Goal: Task Accomplishment & Management: Complete application form

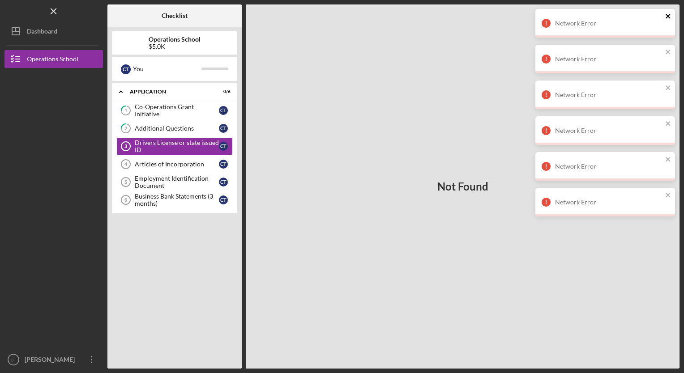
click at [665, 17] on icon "close" at bounding box center [668, 16] width 6 height 7
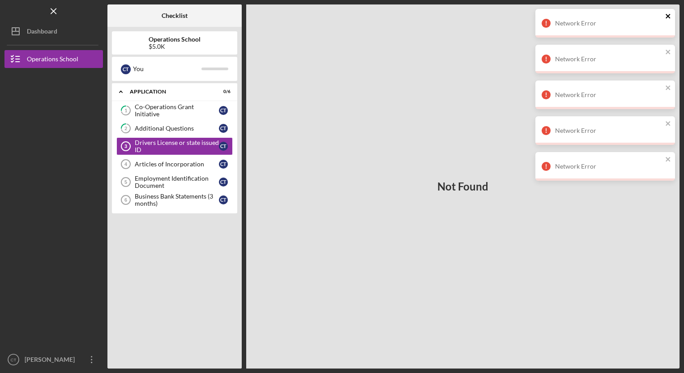
click at [665, 17] on icon "close" at bounding box center [668, 16] width 6 height 7
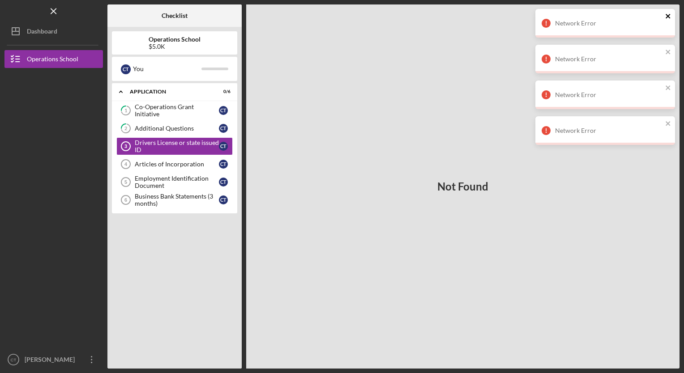
click at [665, 17] on icon "close" at bounding box center [668, 16] width 6 height 7
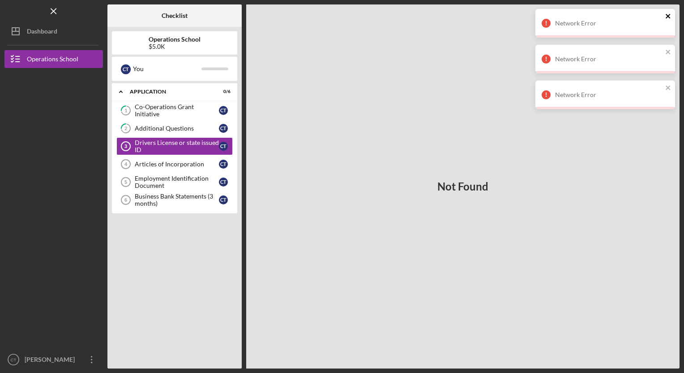
click at [665, 17] on icon "close" at bounding box center [668, 16] width 6 height 7
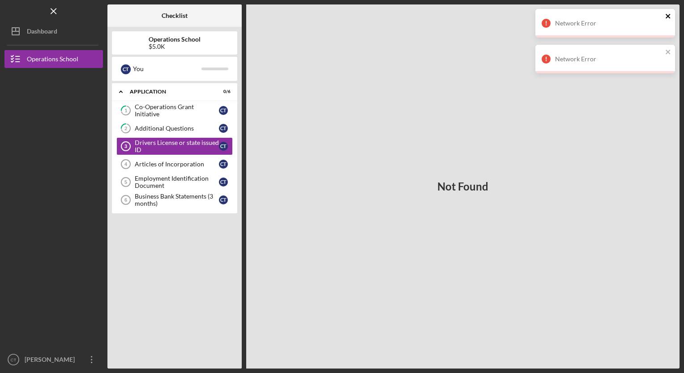
click at [665, 17] on icon "close" at bounding box center [668, 16] width 6 height 7
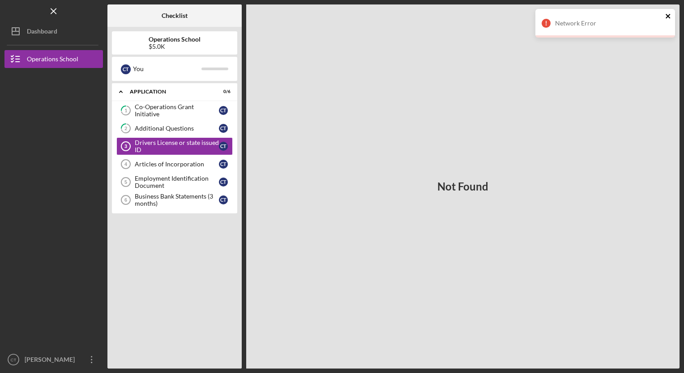
click at [665, 17] on icon "close" at bounding box center [668, 16] width 6 height 7
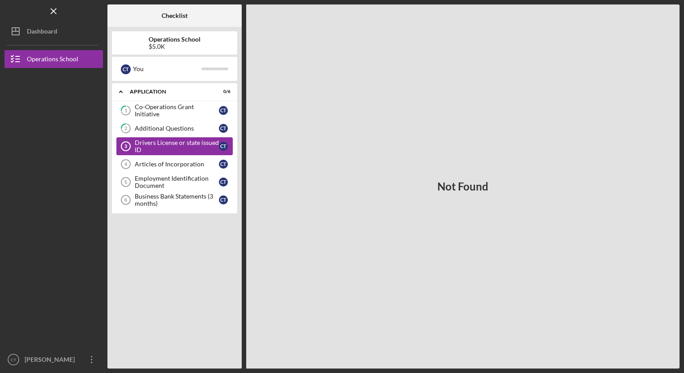
click at [183, 149] on div "Drivers License or state issued ID" at bounding box center [177, 146] width 84 height 14
click at [187, 129] on div "Additional Questions" at bounding box center [177, 128] width 84 height 7
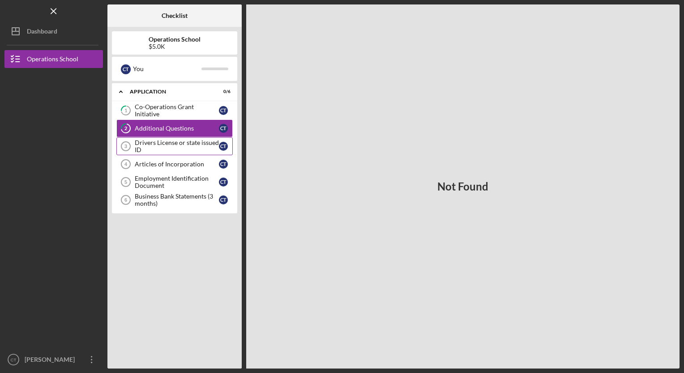
click at [186, 144] on div "Drivers License or state issued ID" at bounding box center [177, 146] width 84 height 14
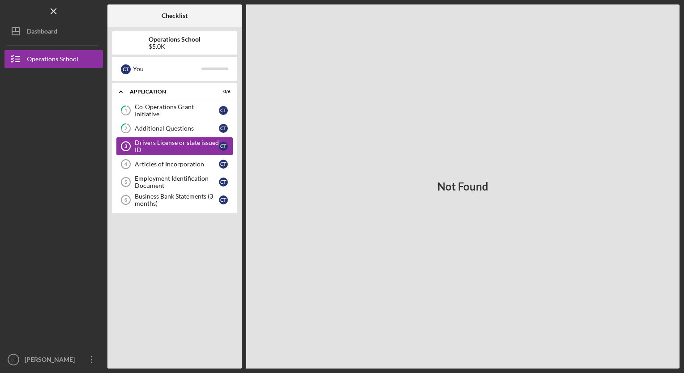
click at [186, 144] on div "Drivers License or state issued ID" at bounding box center [177, 146] width 84 height 14
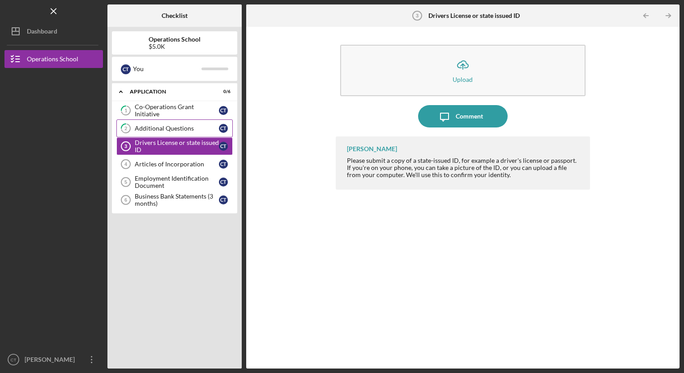
click at [195, 130] on div "Additional Questions" at bounding box center [177, 128] width 84 height 7
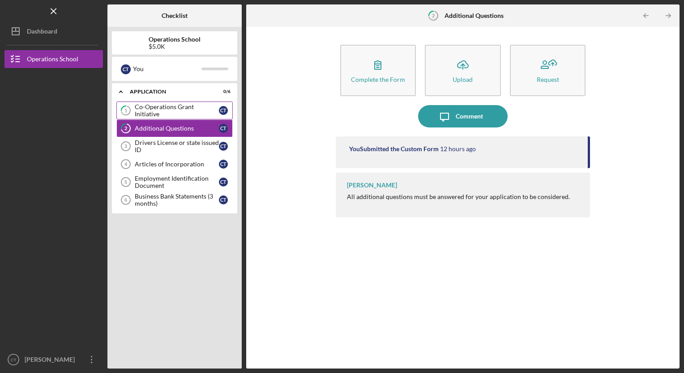
click at [191, 114] on div "Co-Operations Grant Initiative" at bounding box center [177, 110] width 84 height 14
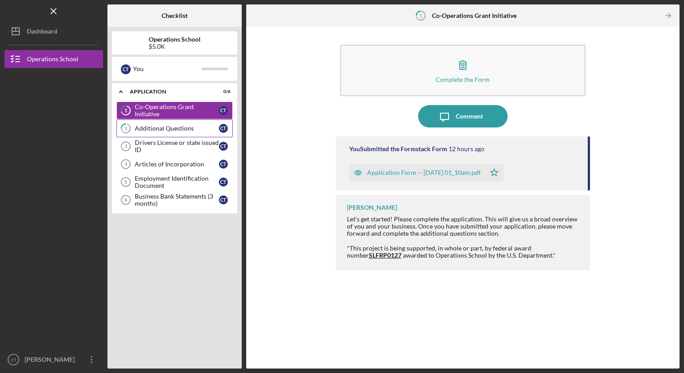
click at [188, 130] on div "Additional Questions" at bounding box center [177, 128] width 84 height 7
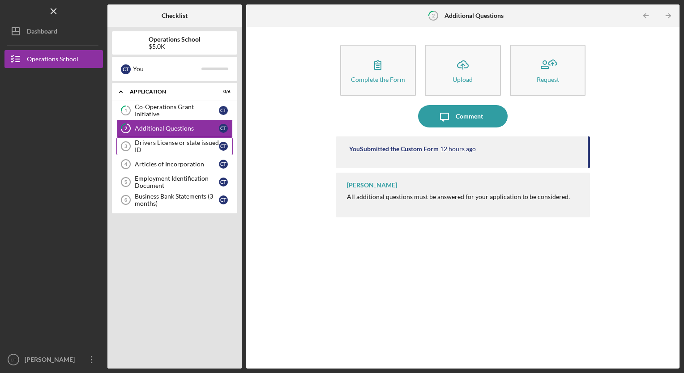
click at [187, 144] on div "Drivers License or state issued ID" at bounding box center [177, 146] width 84 height 14
